Goal: Use online tool/utility

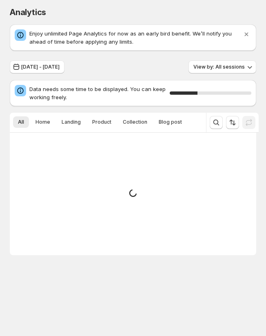
click at [183, 161] on div "Small spinner example" at bounding box center [133, 194] width 247 height 123
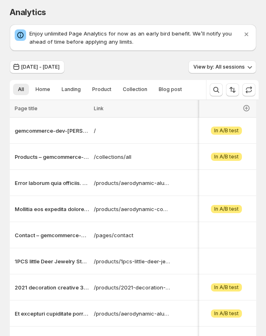
click at [220, 74] on div "Jul 30, 2025 - Jul 31, 2025 View by: All sessions All Home Landing Product Coll…" at bounding box center [133, 230] width 247 height 341
click at [219, 66] on span "View by: All sessions" at bounding box center [219, 67] width 51 height 7
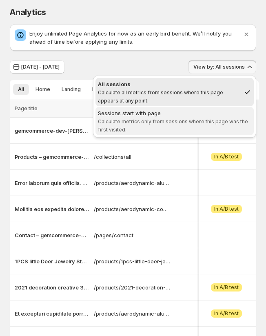
click at [208, 121] on span "Calculate metrics only from sessions where this page was the first visited." at bounding box center [173, 125] width 150 height 14
